Goal: Task Accomplishment & Management: Manage account settings

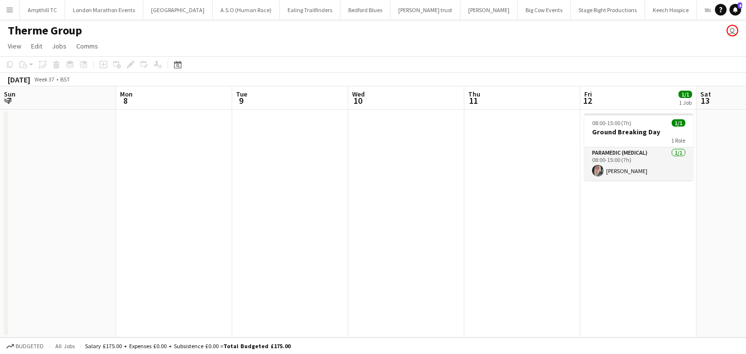
scroll to position [0, 334]
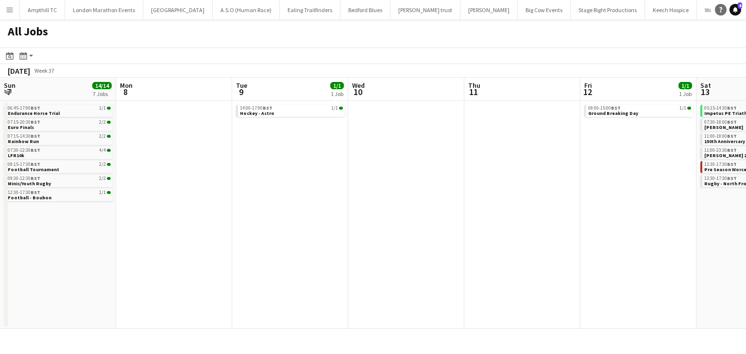
scroll to position [0, 297]
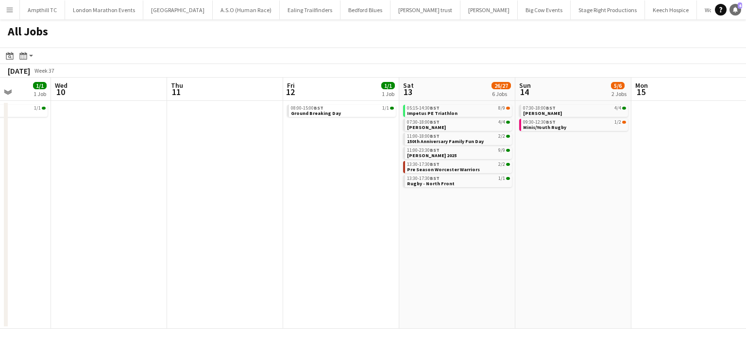
click at [736, 8] on icon "Notifications" at bounding box center [735, 10] width 6 height 6
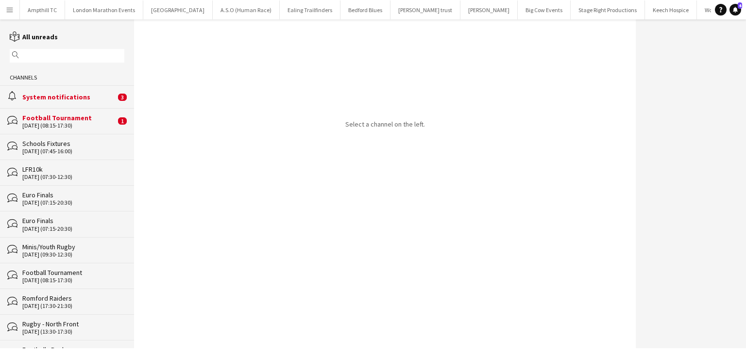
click at [41, 96] on div "System notifications" at bounding box center [68, 97] width 93 height 9
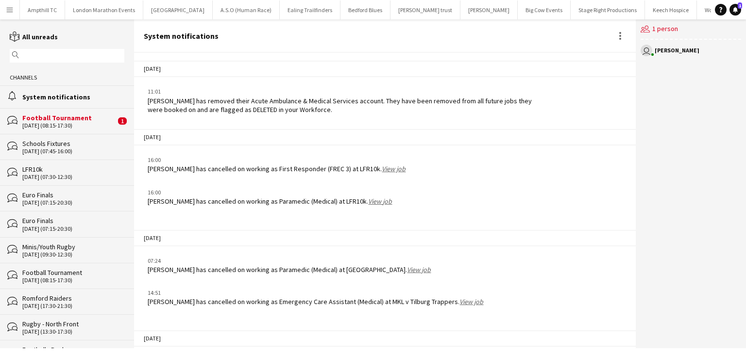
scroll to position [1233, 0]
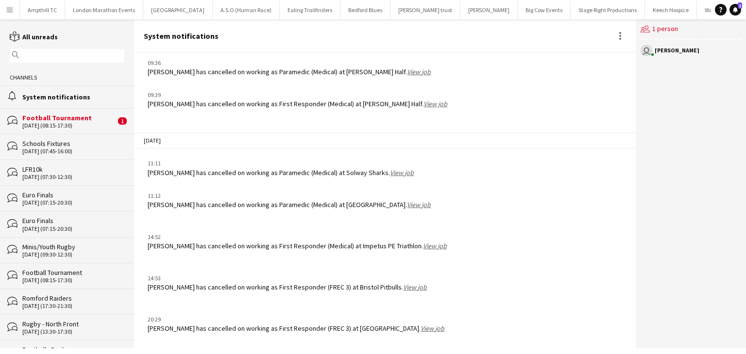
click at [88, 117] on div "Football Tournament" at bounding box center [68, 118] width 93 height 9
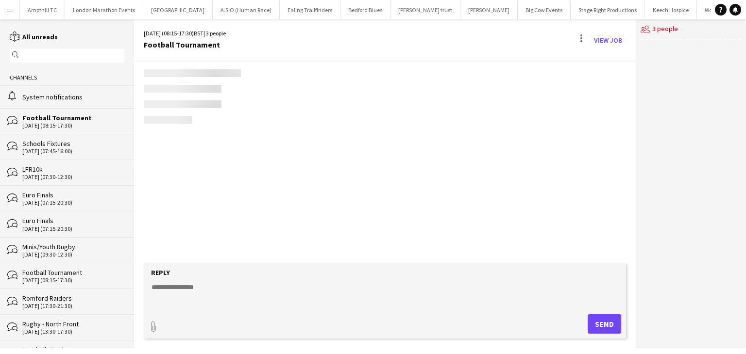
scroll to position [56, 0]
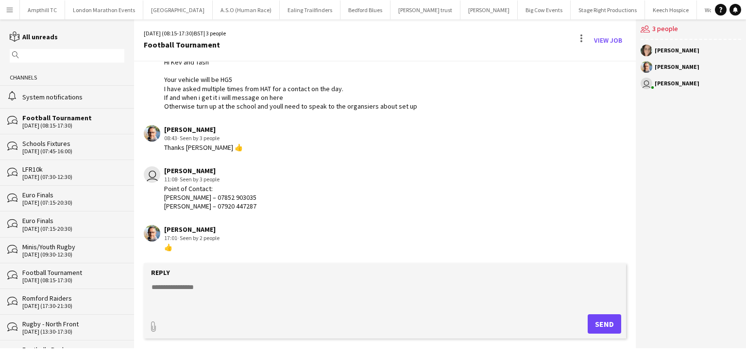
click at [14, 10] on button "Menu" at bounding box center [9, 9] width 19 height 19
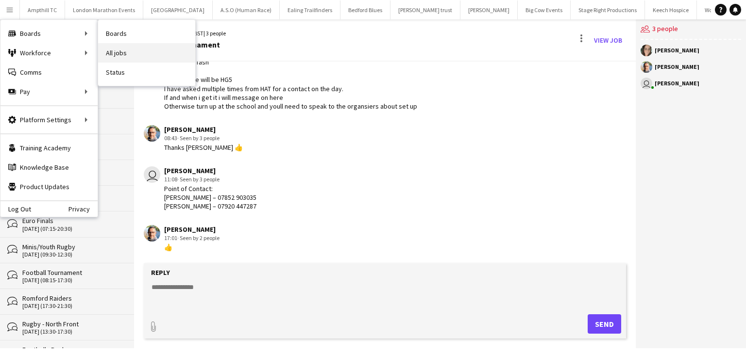
click at [108, 48] on link "All jobs" at bounding box center [146, 52] width 97 height 19
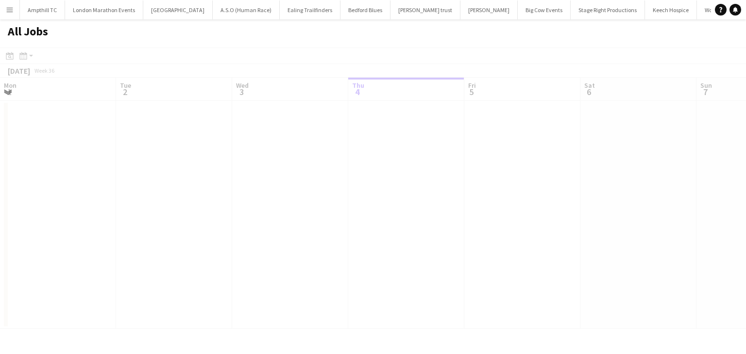
scroll to position [0, 232]
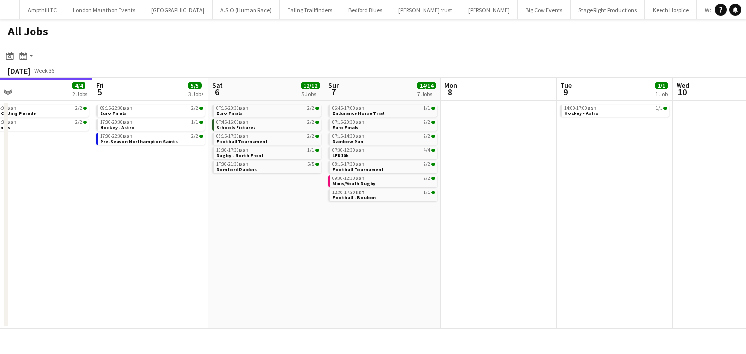
drag, startPoint x: 524, startPoint y: 224, endPoint x: 264, endPoint y: 213, distance: 260.5
click at [268, 214] on app-calendar-viewport "Mon 1 Tue 2 Wed 3 Thu 4 4/4 2 Jobs Fri 5 5/5 3 Jobs Sat 6 12/12 5 Jobs Sun 7 14…" at bounding box center [373, 204] width 746 height 252
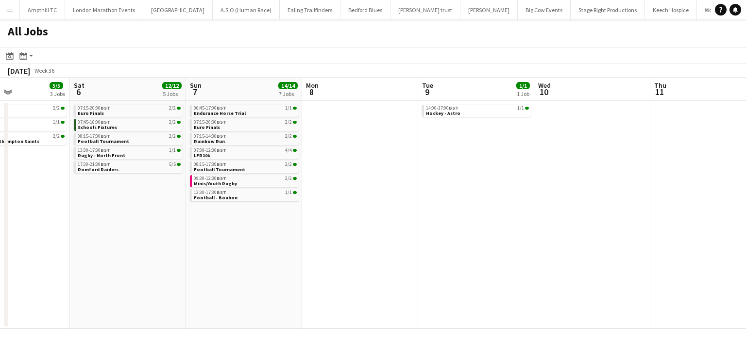
click at [270, 195] on app-all-jobs "All Jobs Date picker [DATE] [DATE] [DATE] M [DATE] T [DATE] W [DATE] T [DATE] F…" at bounding box center [373, 174] width 746 height 310
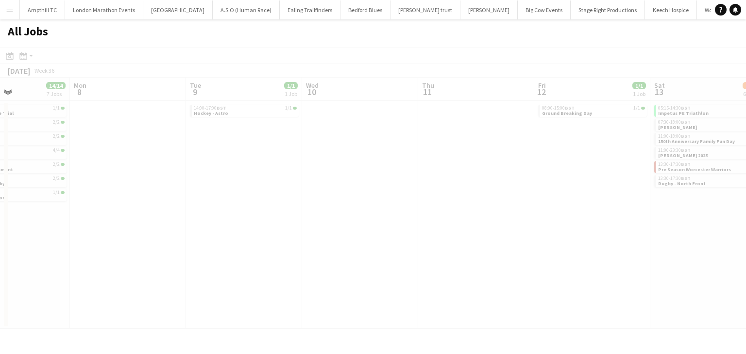
scroll to position [0, 266]
drag, startPoint x: 479, startPoint y: 189, endPoint x: 425, endPoint y: 190, distance: 53.9
click at [430, 190] on div at bounding box center [373, 203] width 746 height 310
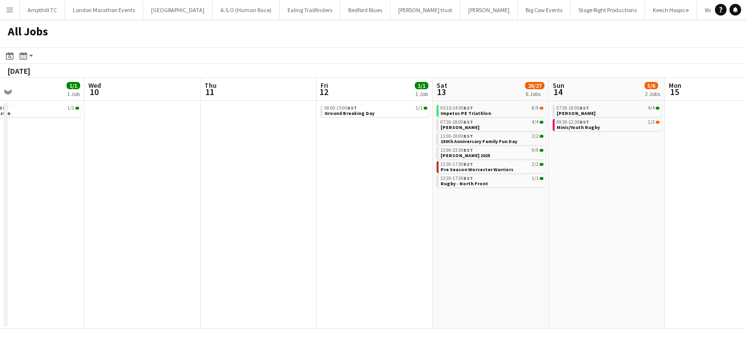
drag, startPoint x: 548, startPoint y: 222, endPoint x: 185, endPoint y: 236, distance: 363.5
click at [285, 235] on app-calendar-viewport "Fri 5 5/5 3 Jobs Sat 6 12/12 5 Jobs Sun 7 14/14 7 Jobs Mon 8 Tue 9 1/1 1 Job We…" at bounding box center [373, 204] width 746 height 252
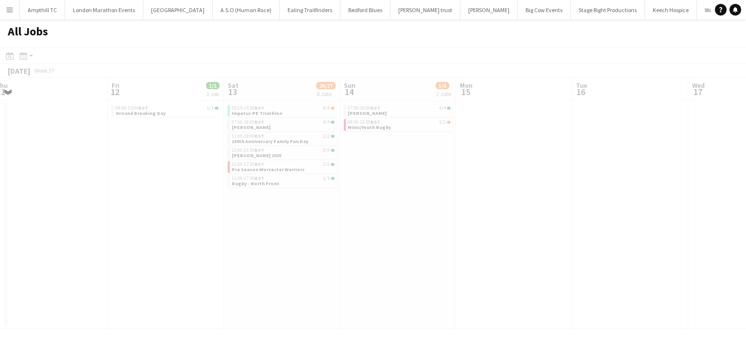
drag, startPoint x: 576, startPoint y: 210, endPoint x: 379, endPoint y: 209, distance: 197.2
click at [352, 212] on app-all-jobs "All Jobs Date picker [DATE] [DATE] [DATE] M [DATE] T [DATE] W [DATE] T [DATE] F…" at bounding box center [373, 174] width 746 height 310
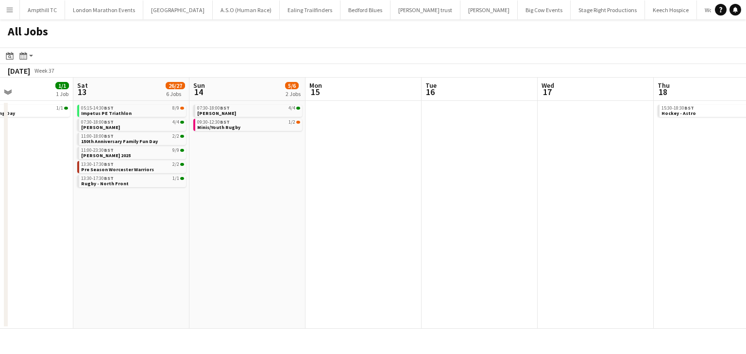
drag, startPoint x: 503, startPoint y: 206, endPoint x: 184, endPoint y: 223, distance: 319.0
click at [199, 223] on app-calendar-viewport "Tue 9 1/1 1 Job Wed 10 Thu 11 Fri 12 1/1 1 Job Sat 13 26/27 6 Jobs Sun 14 5/6 2…" at bounding box center [373, 204] width 746 height 252
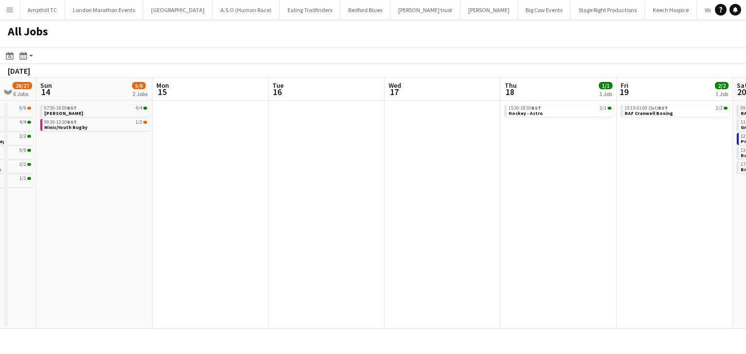
scroll to position [0, 338]
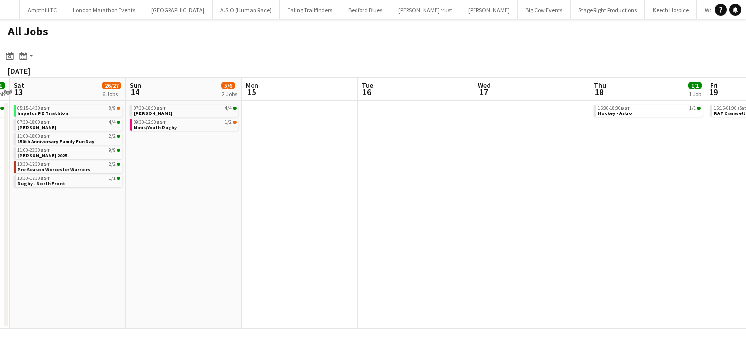
click at [181, 209] on app-all-jobs "All Jobs Date picker [DATE] [DATE] [DATE] M [DATE] T [DATE] W [DATE] T [DATE] F…" at bounding box center [373, 174] width 746 height 310
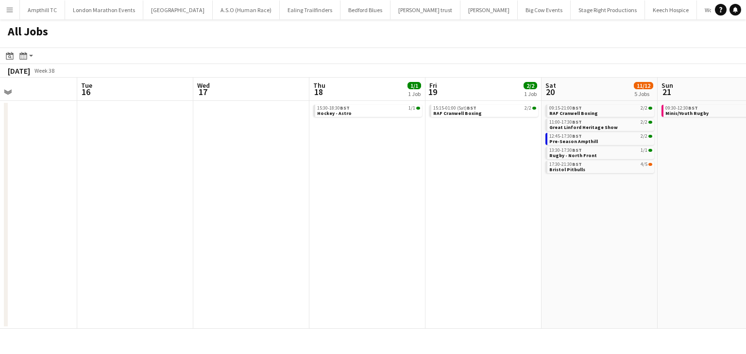
drag, startPoint x: 483, startPoint y: 213, endPoint x: 301, endPoint y: 214, distance: 182.6
click at [299, 216] on app-calendar-viewport "Sat 13 26/27 6 Jobs Sun 14 5/6 2 Jobs Mon 15 Tue 16 Wed 17 Thu 18 1/1 1 Job Fri…" at bounding box center [373, 204] width 746 height 252
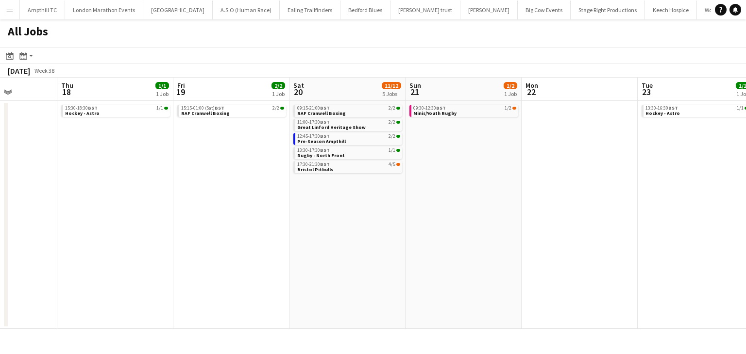
click at [221, 232] on app-all-jobs "All Jobs Date picker [DATE] [DATE] [DATE] M [DATE] T [DATE] W [DATE] T [DATE] F…" at bounding box center [373, 174] width 746 height 310
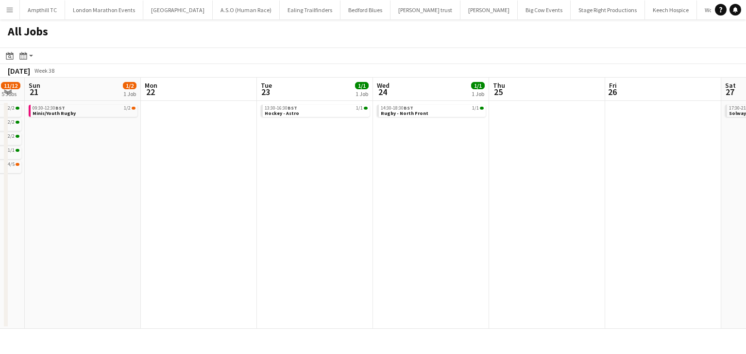
drag, startPoint x: 500, startPoint y: 235, endPoint x: 260, endPoint y: 236, distance: 239.9
click at [262, 236] on app-calendar-viewport "Wed 17 Thu 18 1/1 1 Job Fri 19 2/2 1 Job Sat 20 11/12 5 Jobs Sun 21 1/2 1 Job M…" at bounding box center [373, 204] width 746 height 252
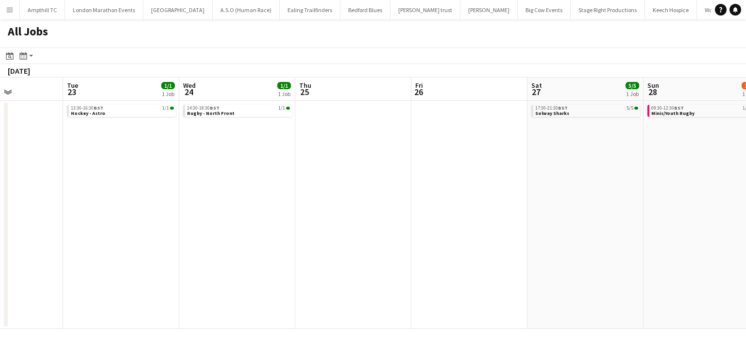
click at [120, 243] on app-all-jobs "All Jobs Date picker [DATE] [DATE] [DATE] M [DATE] T [DATE] W [DATE] T [DATE] F…" at bounding box center [373, 174] width 746 height 310
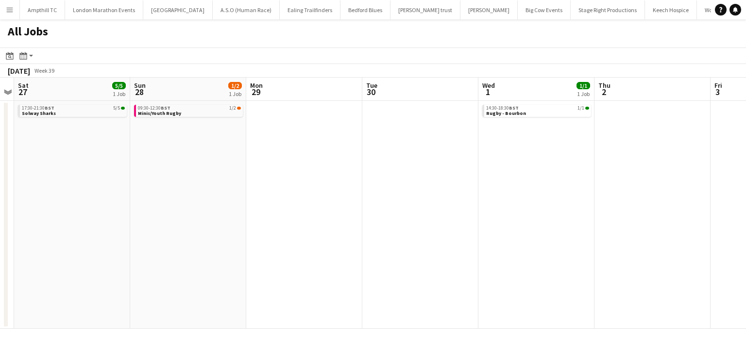
drag, startPoint x: 390, startPoint y: 227, endPoint x: 118, endPoint y: 228, distance: 271.9
click at [120, 228] on app-calendar-viewport "Tue 23 1/1 1 Job Wed 24 1/1 1 Job Thu 25 Fri 26 Sat 27 5/5 1 Job Sun 28 1/2 1 J…" at bounding box center [373, 204] width 746 height 252
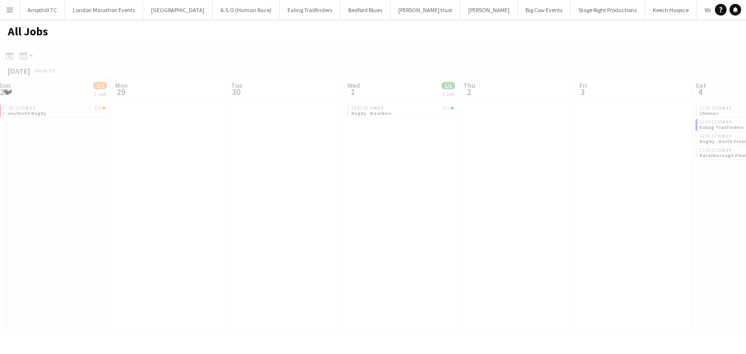
drag, startPoint x: 303, startPoint y: 214, endPoint x: 172, endPoint y: 191, distance: 133.6
click at [16, 215] on app-all-jobs "All Jobs Date picker [DATE] [DATE] [DATE] M [DATE] T [DATE] W [DATE] T [DATE] F…" at bounding box center [373, 174] width 746 height 310
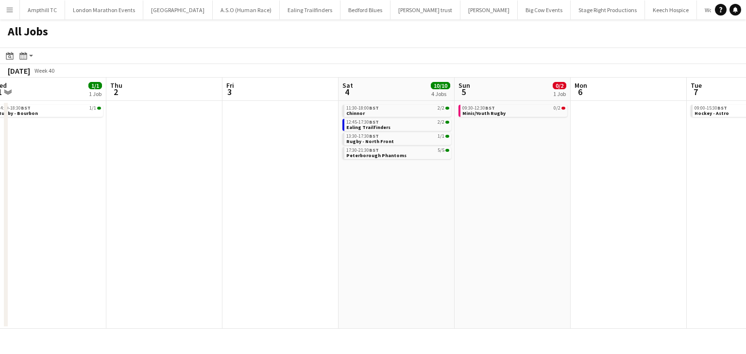
drag, startPoint x: 227, startPoint y: 200, endPoint x: 74, endPoint y: 195, distance: 153.1
click at [32, 201] on app-calendar-viewport "Sun 28 1/2 1 Job Mon 29 Tue 30 Wed 1 1/1 1 Job Thu 2 Fri 3 Sat 4 10/10 4 Jobs S…" at bounding box center [373, 204] width 746 height 252
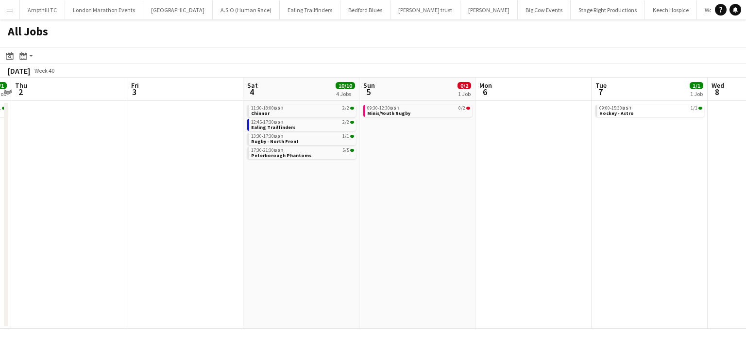
click at [142, 185] on app-all-jobs "All Jobs Date picker [DATE] [DATE] [DATE] M [DATE] T [DATE] W [DATE] T [DATE] F…" at bounding box center [373, 174] width 746 height 310
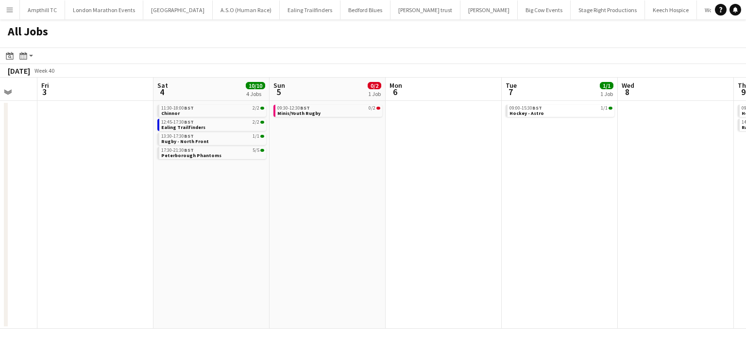
drag, startPoint x: 247, startPoint y: 199, endPoint x: 145, endPoint y: 198, distance: 102.0
click at [146, 199] on app-calendar-viewport "Tue 30 Wed 1 1/1 1 Job Thu 2 Fri 3 Sat 4 10/10 4 Jobs Sun 5 0/2 1 Job Mon 6 Tue…" at bounding box center [373, 204] width 746 height 252
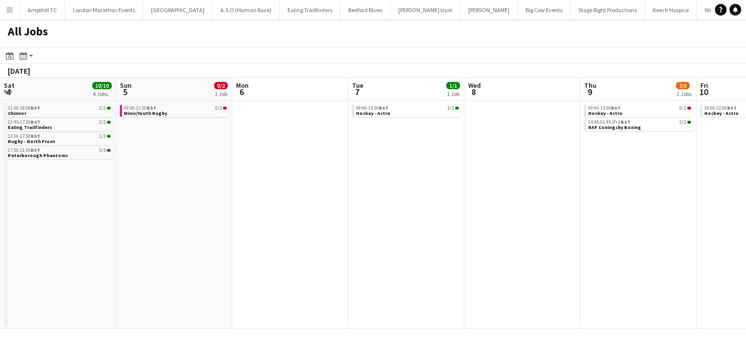
click at [177, 181] on app-all-jobs "All Jobs Date picker [DATE] [DATE] [DATE] M [DATE] T [DATE] W [DATE] T [DATE] F…" at bounding box center [373, 174] width 746 height 310
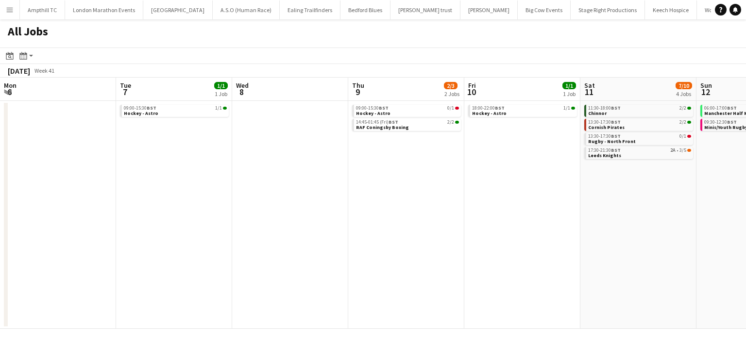
drag, startPoint x: 427, startPoint y: 170, endPoint x: 66, endPoint y: 187, distance: 361.2
click at [72, 187] on app-calendar-viewport "Sat 4 10/10 4 Jobs Sun 5 0/2 1 Job Mon 6 Tue 7 1/1 1 Job Wed 8 Thu 9 2/3 2 Jobs…" at bounding box center [373, 204] width 746 height 252
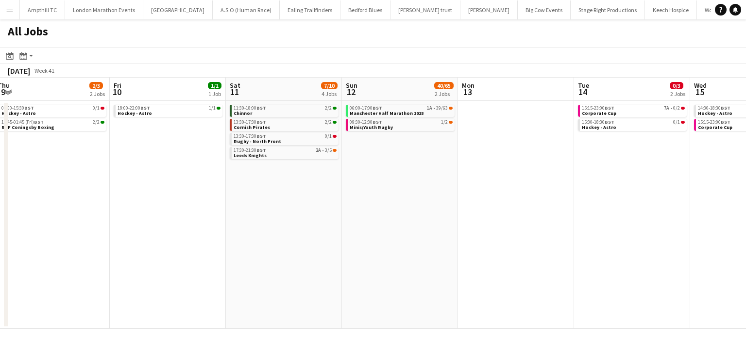
scroll to position [0, 258]
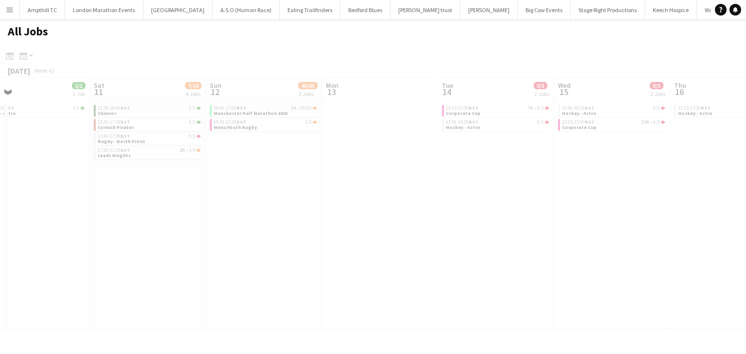
drag, startPoint x: 379, startPoint y: 208, endPoint x: 138, endPoint y: 216, distance: 241.0
click at [121, 208] on app-all-jobs "All Jobs Date picker [DATE] [DATE] [DATE] M [DATE] T [DATE] W [DATE] T [DATE] F…" at bounding box center [373, 174] width 746 height 310
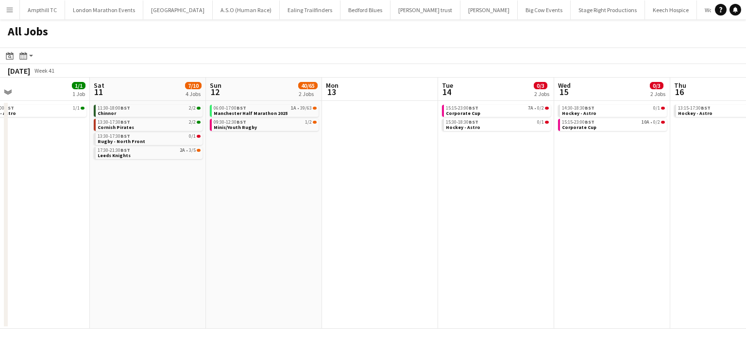
scroll to position [0, 253]
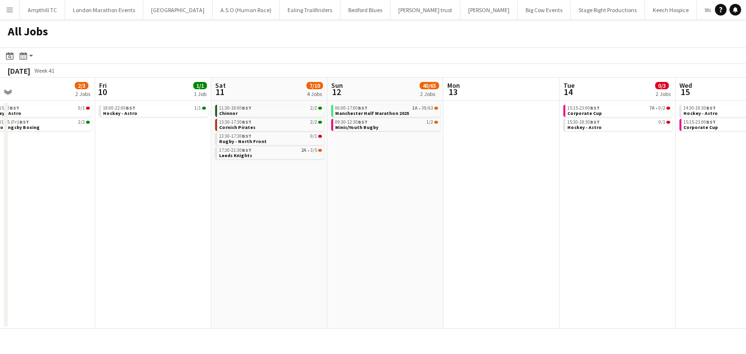
drag, startPoint x: 313, startPoint y: 169, endPoint x: 411, endPoint y: 169, distance: 98.1
click at [411, 169] on app-calendar-viewport "Tue 7 1/1 1 Job Wed 8 Thu 9 2/3 2 Jobs Fri 10 1/1 1 Job Sat 11 7/10 4 Jobs Sun …" at bounding box center [373, 204] width 746 height 252
click at [274, 154] on link "17:30-21:30 BST 2A • 3/5 Leeds Knights" at bounding box center [270, 152] width 103 height 11
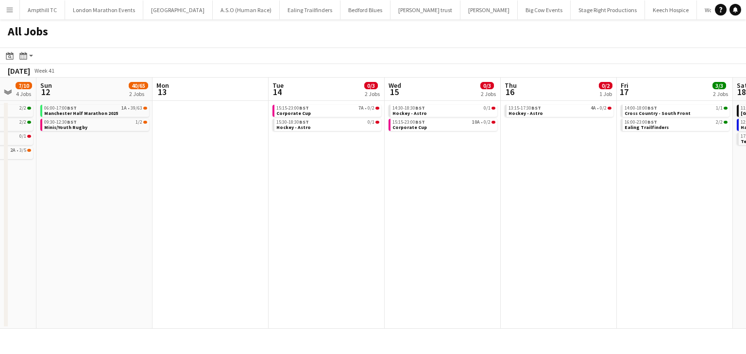
drag, startPoint x: 462, startPoint y: 200, endPoint x: 161, endPoint y: 206, distance: 300.7
click at [161, 206] on app-calendar-viewport "Thu 9 2/3 2 Jobs Fri 10 1/1 1 Job Sat 11 7/10 4 Jobs Sun 12 40/65 2 Jobs Mon 13…" at bounding box center [373, 204] width 746 height 252
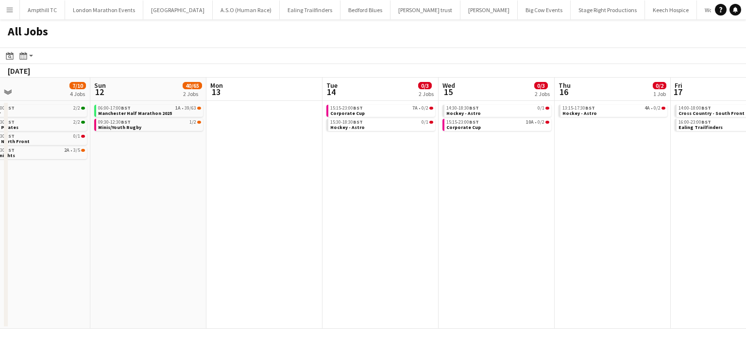
drag, startPoint x: 495, startPoint y: 222, endPoint x: 324, endPoint y: 232, distance: 171.2
click at [325, 232] on app-calendar-viewport "Thu 9 2/3 2 Jobs Fri 10 1/1 1 Job Sat 11 7/10 4 Jobs Sun 12 40/65 2 Jobs Mon 13…" at bounding box center [373, 204] width 746 height 252
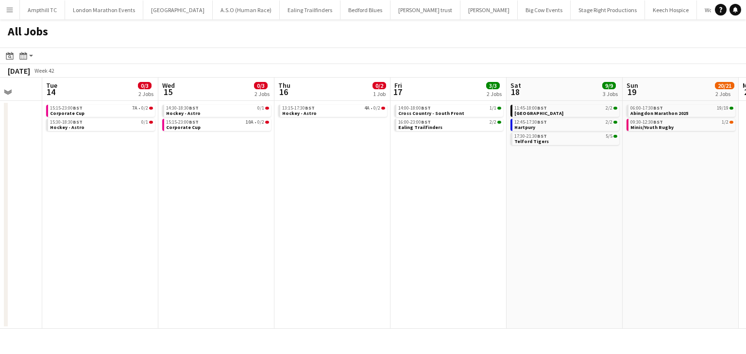
drag, startPoint x: 445, startPoint y: 229, endPoint x: 257, endPoint y: 233, distance: 187.5
click at [264, 233] on app-calendar-viewport "Sat 11 7/10 4 Jobs Sun 12 40/65 2 Jobs Mon 13 Tue 14 0/3 2 Jobs Wed 15 0/3 2 Jo…" at bounding box center [373, 204] width 746 height 252
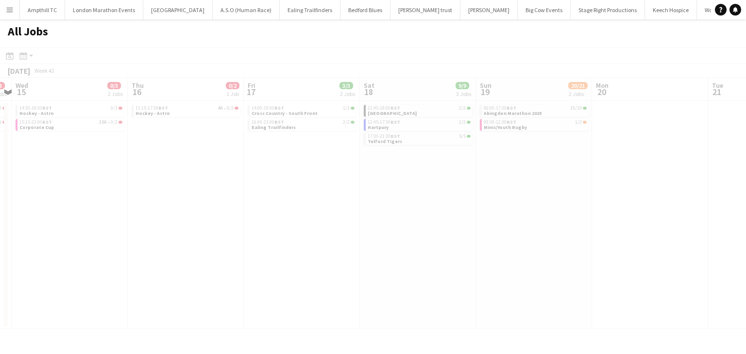
drag, startPoint x: 416, startPoint y: 226, endPoint x: 384, endPoint y: 219, distance: 32.5
click at [188, 226] on app-all-jobs "All Jobs Date picker [DATE] [DATE] [DATE] M [DATE] T [DATE] W [DATE] T [DATE] F…" at bounding box center [373, 174] width 746 height 310
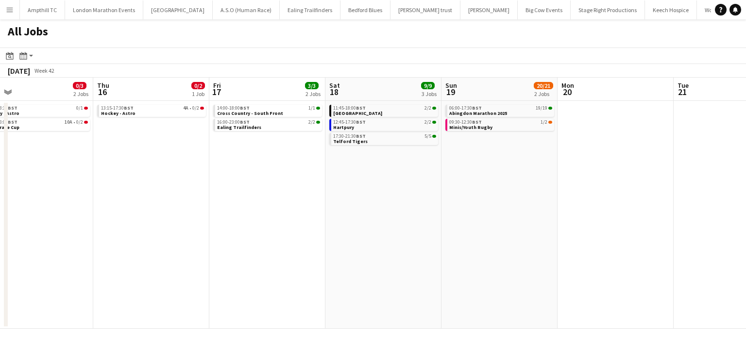
drag, startPoint x: 460, startPoint y: 218, endPoint x: 156, endPoint y: 225, distance: 304.1
click at [156, 225] on app-calendar-viewport "Sun 12 40/65 2 Jobs Mon 13 Tue 14 0/3 2 Jobs Wed 15 0/3 2 Jobs Thu 16 0/2 1 Job…" at bounding box center [373, 204] width 746 height 252
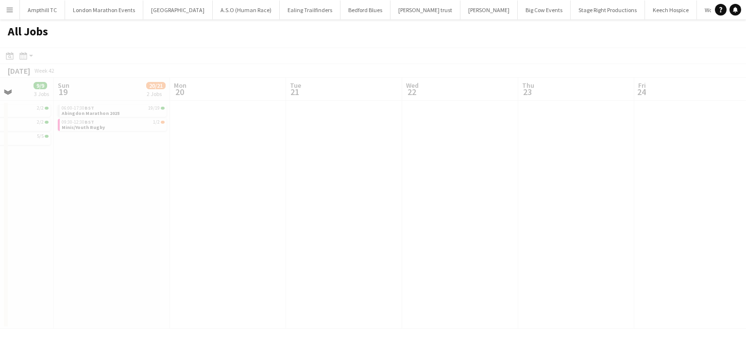
drag, startPoint x: 440, startPoint y: 211, endPoint x: 51, endPoint y: 213, distance: 389.5
click at [51, 213] on app-all-jobs "All Jobs Date picker [DATE] [DATE] [DATE] M [DATE] T [DATE] W [DATE] T [DATE] F…" at bounding box center [373, 174] width 746 height 310
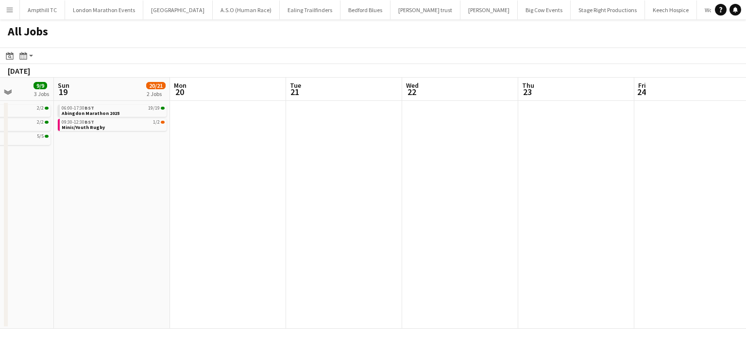
drag, startPoint x: 462, startPoint y: 220, endPoint x: 188, endPoint y: 220, distance: 274.4
click at [212, 220] on app-calendar-viewport "Thu 16 0/2 1 Job Fri 17 3/3 2 Jobs Sat 18 9/9 3 Jobs Sun 19 20/21 2 Jobs Mon 20…" at bounding box center [373, 204] width 746 height 252
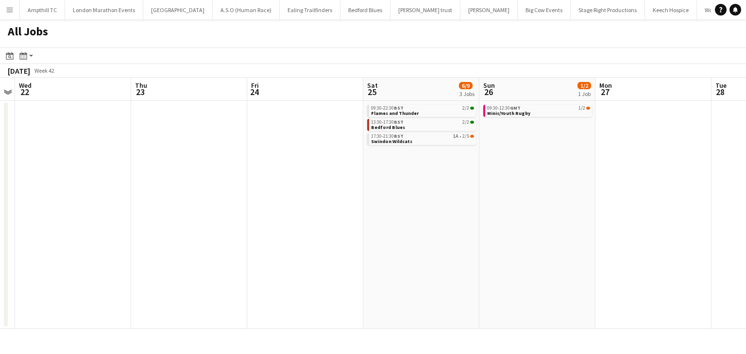
click at [146, 221] on app-all-jobs "All Jobs Date picker [DATE] [DATE] [DATE] M [DATE] T [DATE] W [DATE] T [DATE] F…" at bounding box center [373, 174] width 746 height 310
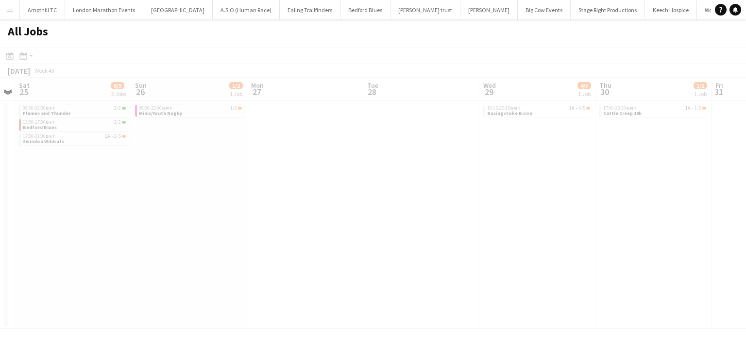
scroll to position [0, 244]
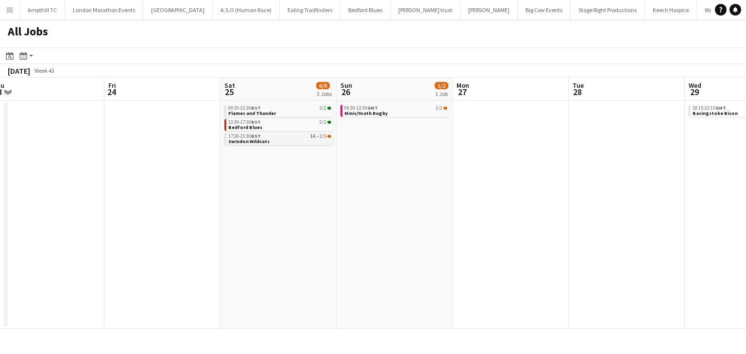
click at [297, 138] on link "17:30-21:30 BST 1A • 2/5 Swindon Wildcats" at bounding box center [279, 138] width 103 height 11
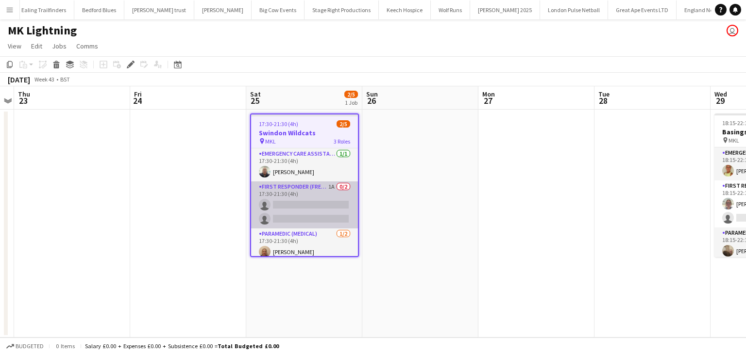
click at [313, 189] on app-card-role "First Responder (FREC 3) 1A 0/2 17:30-21:30 (4h) single-neutral-actions single-…" at bounding box center [304, 205] width 107 height 47
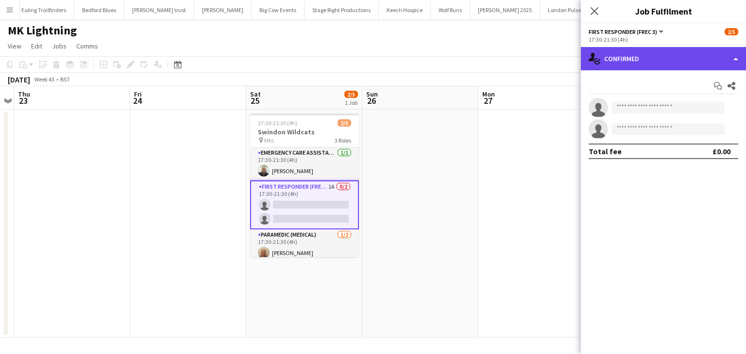
click at [650, 53] on div "single-neutral-actions-check-2 Confirmed" at bounding box center [663, 58] width 165 height 23
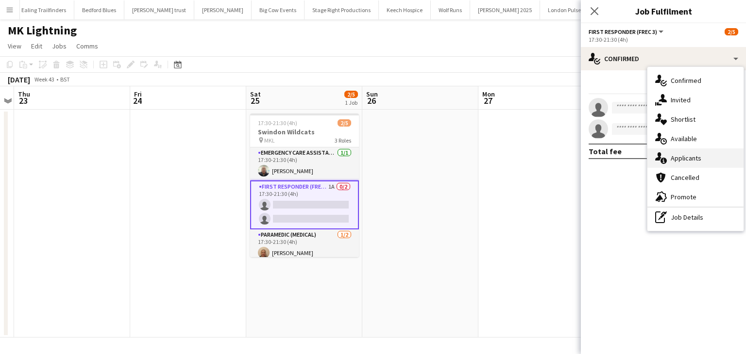
click at [682, 161] on span "Applicants" at bounding box center [686, 158] width 31 height 9
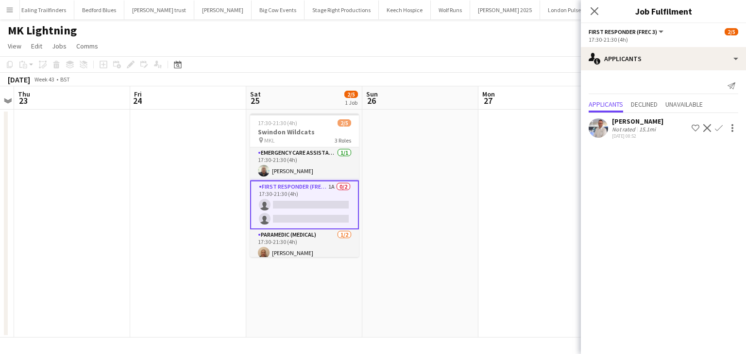
click at [718, 129] on app-icon "Confirm" at bounding box center [719, 128] width 8 height 8
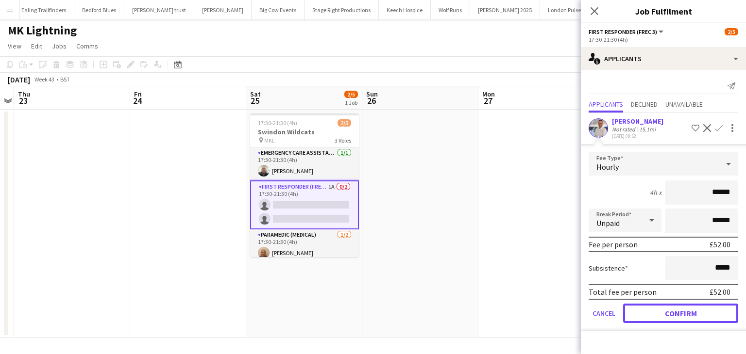
drag, startPoint x: 675, startPoint y: 317, endPoint x: 645, endPoint y: 218, distance: 103.5
click at [674, 315] on button "Confirm" at bounding box center [680, 313] width 115 height 19
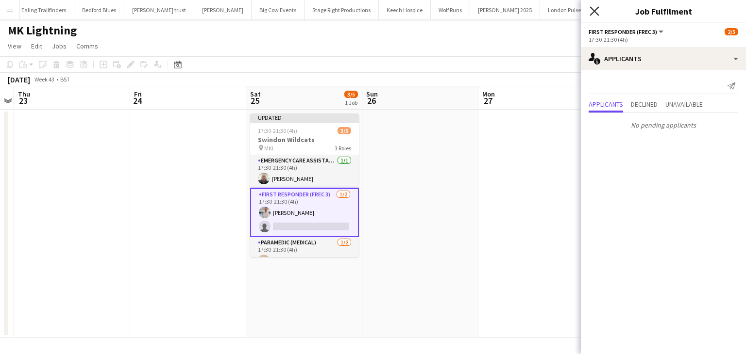
click at [595, 9] on icon "Close pop-in" at bounding box center [594, 10] width 9 height 9
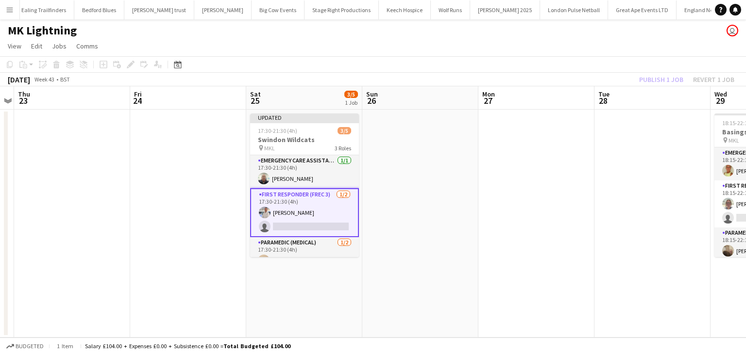
click at [385, 122] on app-date-cell at bounding box center [420, 224] width 116 height 228
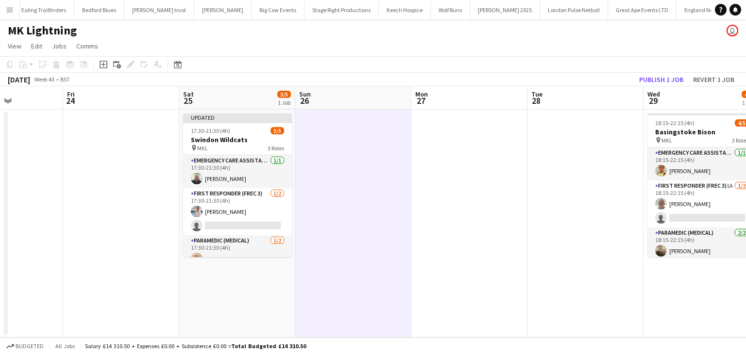
drag, startPoint x: 433, startPoint y: 166, endPoint x: 240, endPoint y: 168, distance: 193.3
click at [187, 170] on app-calendar-viewport "Mon 20 Tue 21 Wed 22 Thu 23 Fri 24 Sat 25 3/5 1 Job Sun 26 Mon 27 Tue 28 Wed 29…" at bounding box center [373, 212] width 746 height 252
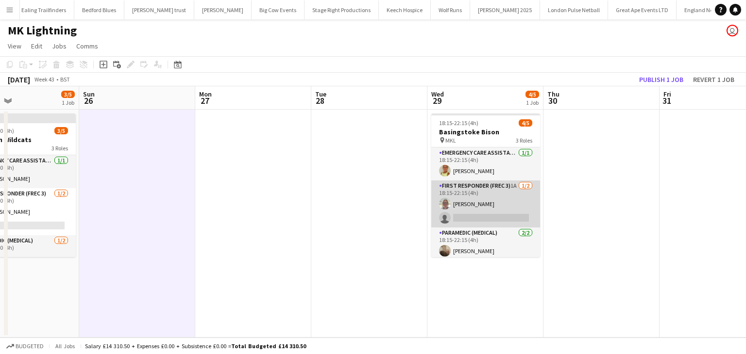
click at [470, 187] on app-card-role "First Responder (FREC 3) 1A 1/2 18:15-22:15 (4h) Lorna Millar single-neutral-ac…" at bounding box center [485, 204] width 109 height 47
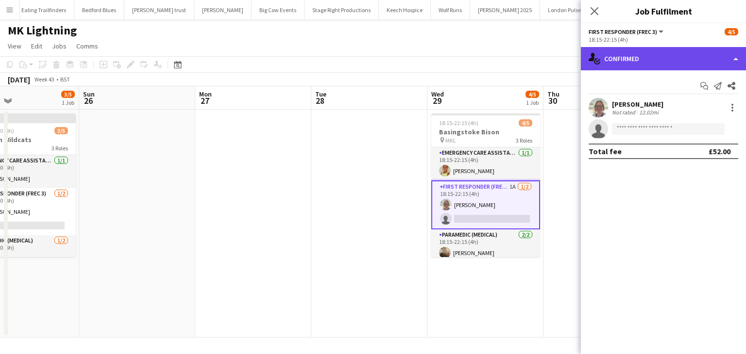
click at [623, 67] on div "single-neutral-actions-check-2 Confirmed" at bounding box center [663, 58] width 165 height 23
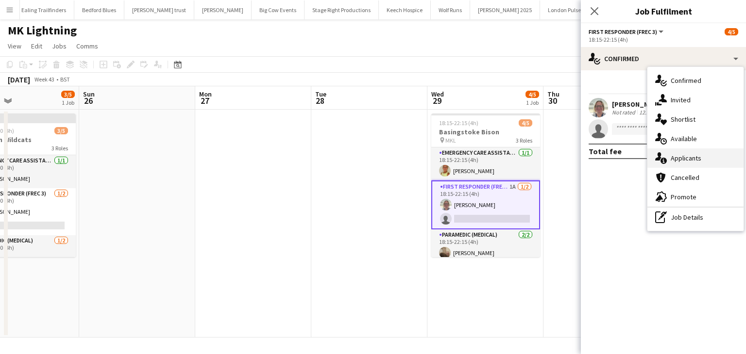
click at [690, 155] on span "Applicants" at bounding box center [686, 158] width 31 height 9
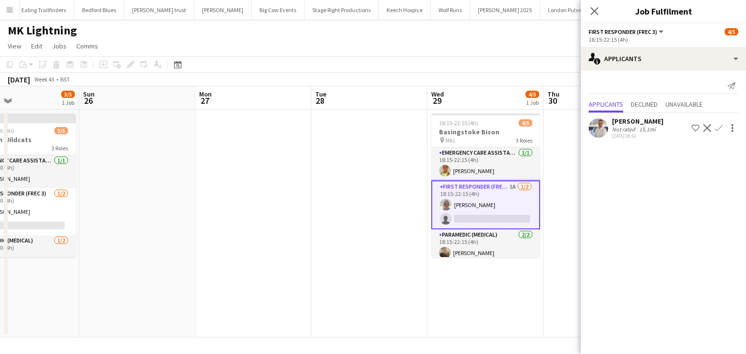
click at [719, 128] on app-icon "Confirm" at bounding box center [719, 128] width 8 height 8
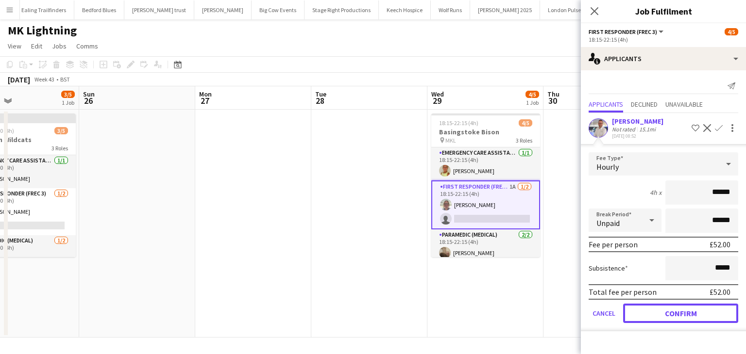
click at [683, 315] on button "Confirm" at bounding box center [680, 313] width 115 height 19
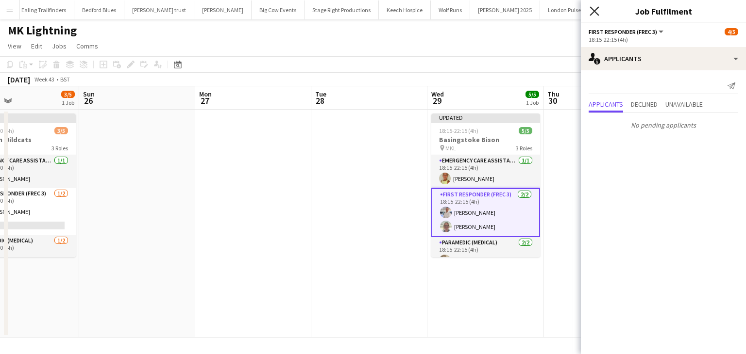
click at [590, 8] on icon "Close pop-in" at bounding box center [594, 10] width 9 height 9
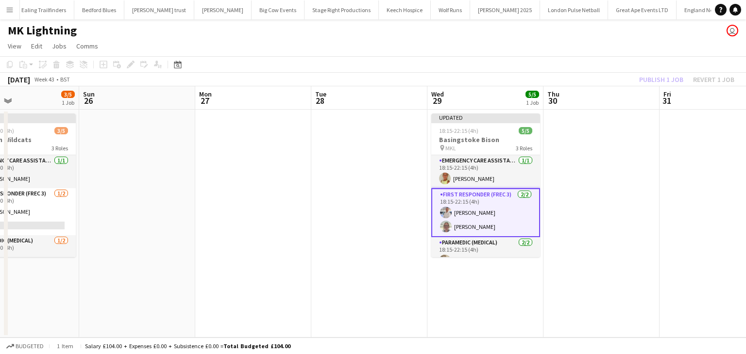
click at [297, 147] on app-date-cell at bounding box center [253, 224] width 116 height 228
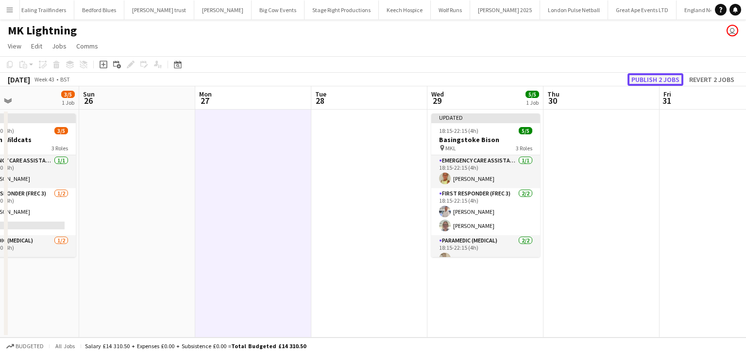
click at [643, 80] on button "Publish 2 jobs" at bounding box center [655, 79] width 56 height 13
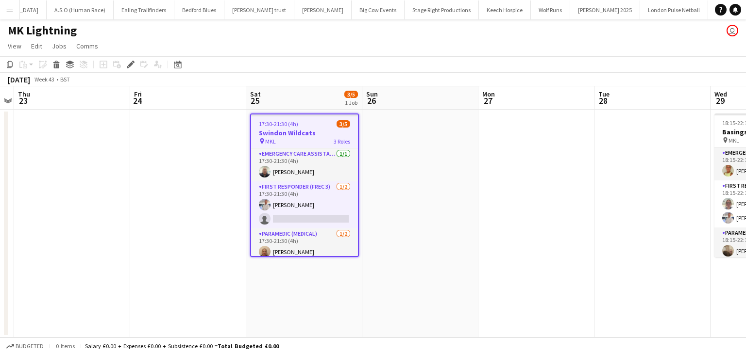
scroll to position [0, 266]
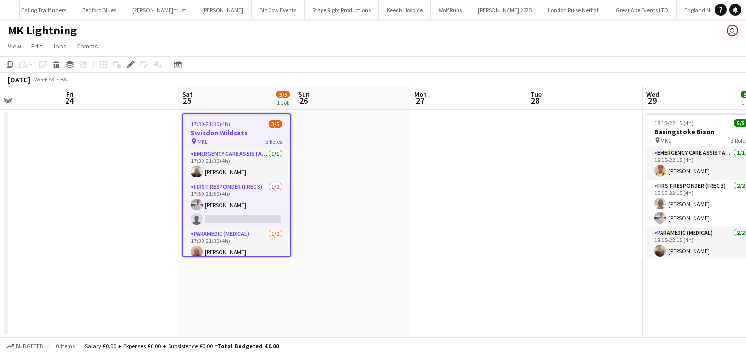
drag, startPoint x: 570, startPoint y: 220, endPoint x: 464, endPoint y: 214, distance: 106.0
click at [351, 222] on app-calendar-viewport "Mon 20 Tue 21 Wed 22 Thu 23 Fri 24 Sat 25 3/5 1 Job Sun 26 Mon 27 Tue 28 Wed 29…" at bounding box center [373, 212] width 746 height 252
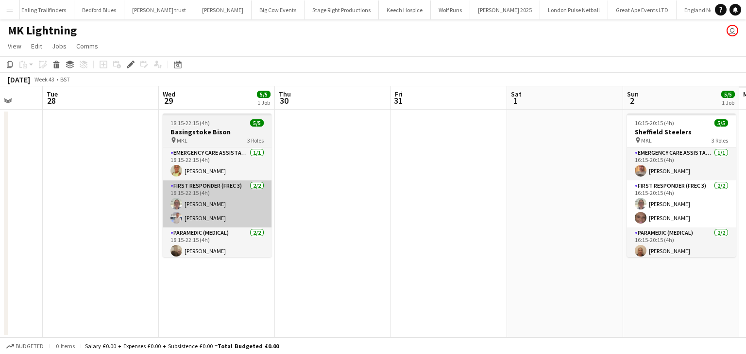
drag, startPoint x: 475, startPoint y: 217, endPoint x: 267, endPoint y: 217, distance: 208.3
click at [215, 224] on app-calendar-viewport "Fri 24 Sat 25 3/5 1 Job Sun 26 Mon 27 Tue 28 Wed 29 5/5 1 Job Thu 30 Fri 31 Sat…" at bounding box center [373, 212] width 746 height 252
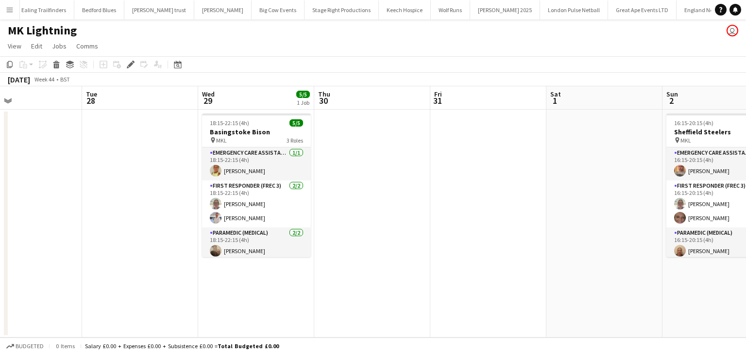
drag, startPoint x: 438, startPoint y: 217, endPoint x: 413, endPoint y: 219, distance: 24.8
click at [414, 219] on app-calendar-viewport "Fri 24 Sat 25 3/5 1 Job Sun 26 Mon 27 Tue 28 Wed 29 5/5 1 Job Thu 30 Fri 31 Sat…" at bounding box center [373, 212] width 746 height 252
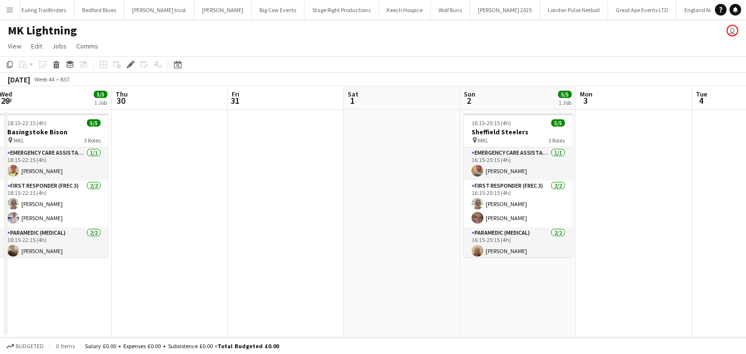
drag, startPoint x: 363, startPoint y: 222, endPoint x: 281, endPoint y: 222, distance: 82.1
click at [281, 222] on app-calendar-viewport "Sun 26 Mon 27 Tue 28 Wed 29 5/5 1 Job Thu 30 Fri 31 Sat 1 Sun 2 5/5 1 Job Mon 3…" at bounding box center [373, 212] width 746 height 252
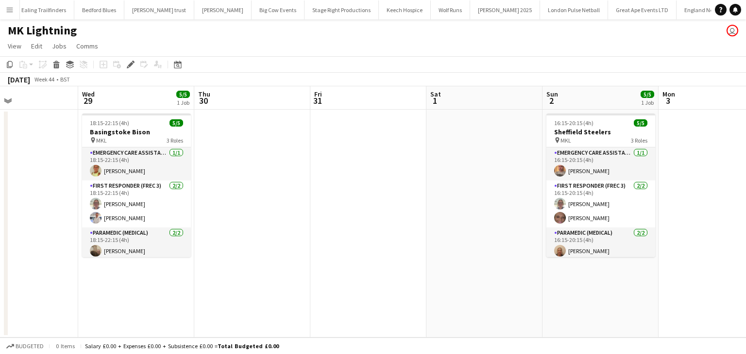
drag, startPoint x: 507, startPoint y: 218, endPoint x: 590, endPoint y: 219, distance: 83.5
click at [590, 219] on app-calendar-viewport "Sun 26 Mon 27 Tue 28 Wed 29 5/5 1 Job Thu 30 Fri 31 Sat 1 Sun 2 5/5 1 Job Mon 3…" at bounding box center [373, 212] width 746 height 252
